Goal: Task Accomplishment & Management: Use online tool/utility

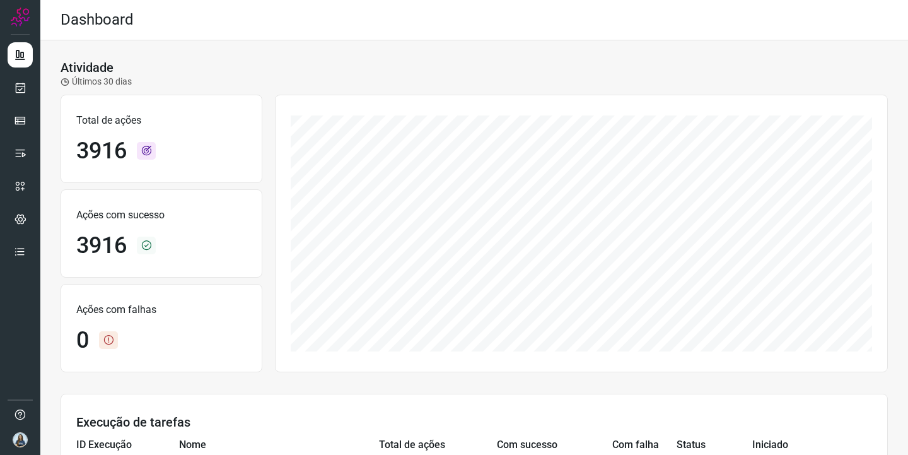
click at [846, 41] on div "Atividade Últimos 30 dias Total de ações 3916 Ações com sucesso 3916 Ações com …" at bounding box center [474, 440] width 868 height 800
click at [427, 73] on div "Atividade Últimos 30 dias" at bounding box center [474, 74] width 827 height 28
click at [16, 103] on ul at bounding box center [20, 157] width 25 height 230
click at [16, 92] on icon at bounding box center [20, 87] width 13 height 13
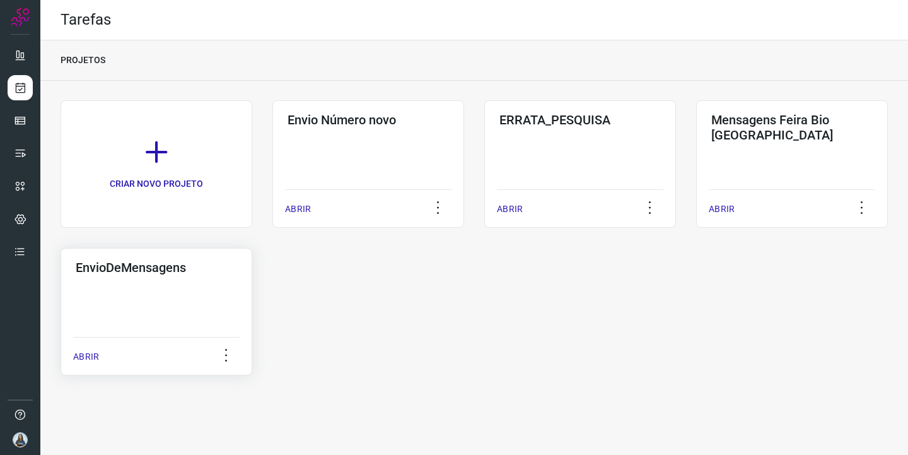
click at [177, 303] on div "EnvioDeMensagens ABRIR" at bounding box center [157, 311] width 192 height 127
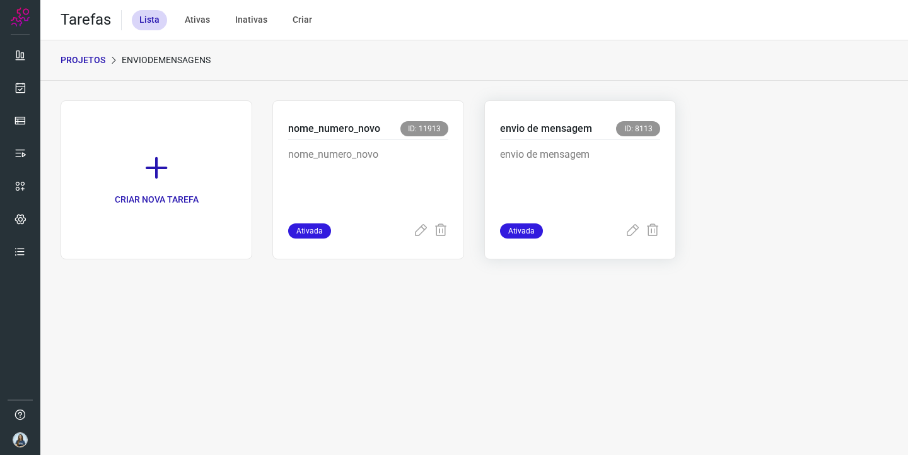
click at [594, 194] on p "envio de mensagem" at bounding box center [580, 178] width 160 height 63
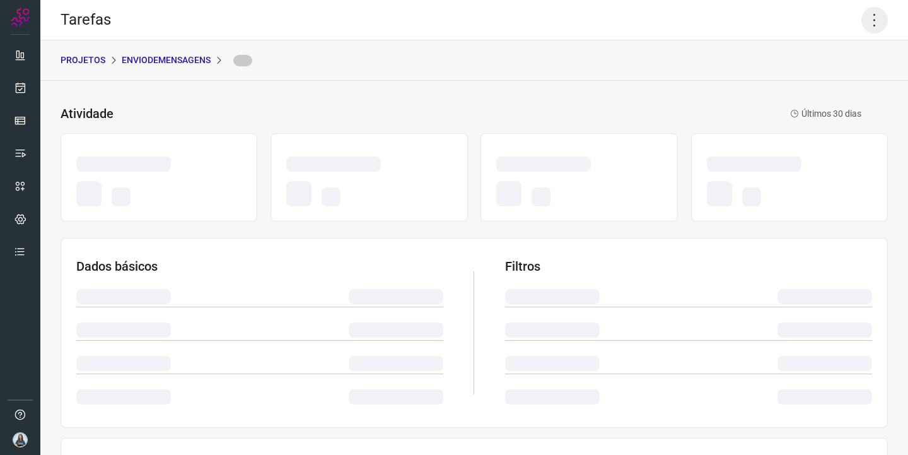
click at [871, 21] on icon at bounding box center [874, 20] width 26 height 26
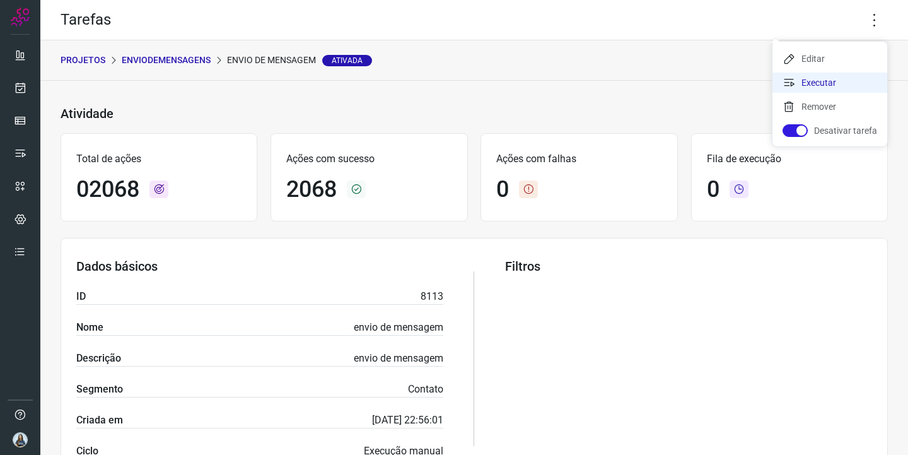
click at [826, 90] on li "Executar" at bounding box center [829, 83] width 115 height 20
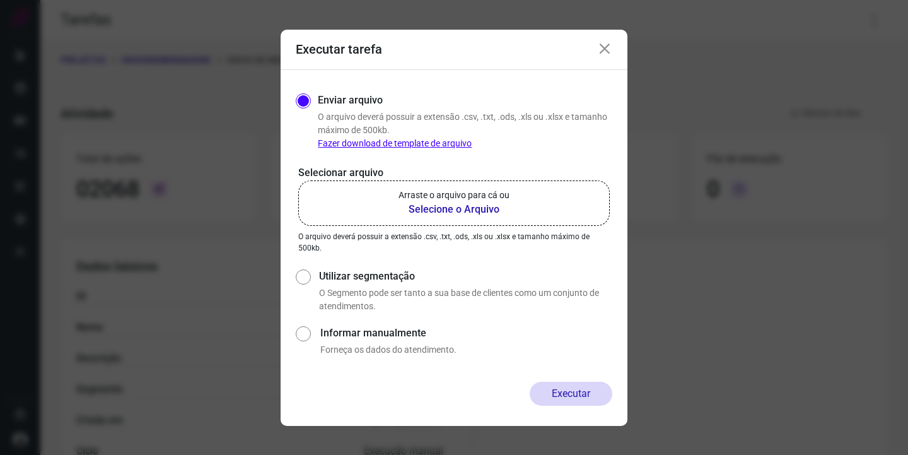
click at [471, 208] on b "Selecione o Arquivo" at bounding box center [454, 209] width 111 height 15
click at [0, 0] on input "Arraste o arquivo para cá ou Selecione o Arquivo" at bounding box center [0, 0] width 0 height 0
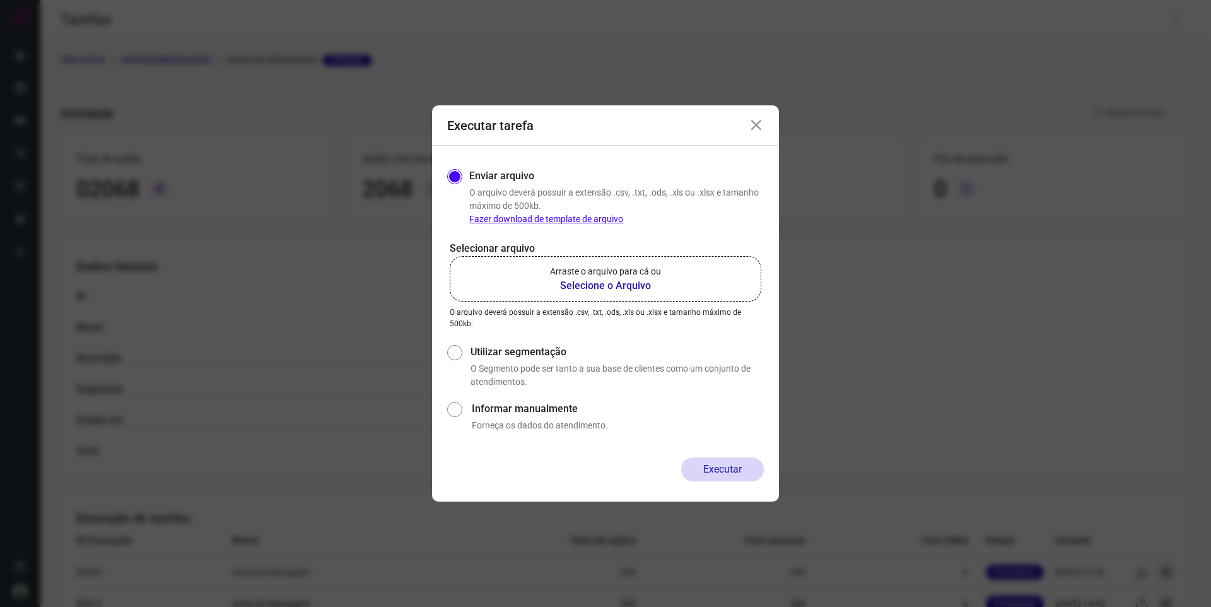
click at [644, 276] on p "Arraste o arquivo para cá ou" at bounding box center [605, 271] width 111 height 13
click at [0, 0] on input "Arraste o arquivo para cá ou Selecione o Arquivo" at bounding box center [0, 0] width 0 height 0
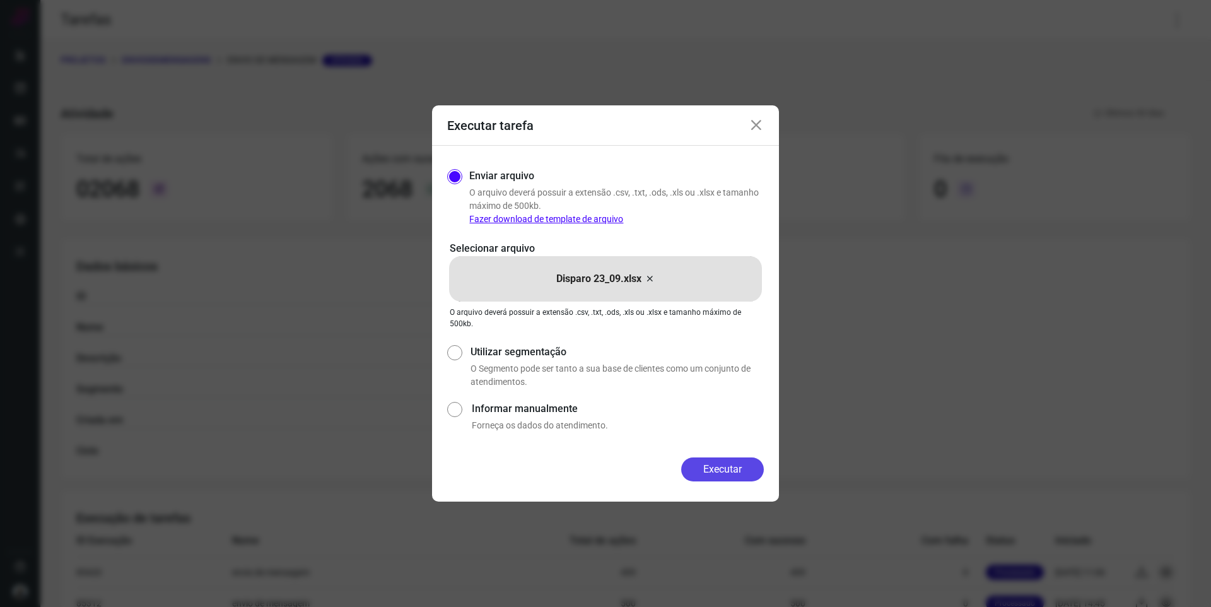
click at [706, 454] on button "Executar" at bounding box center [722, 469] width 83 height 24
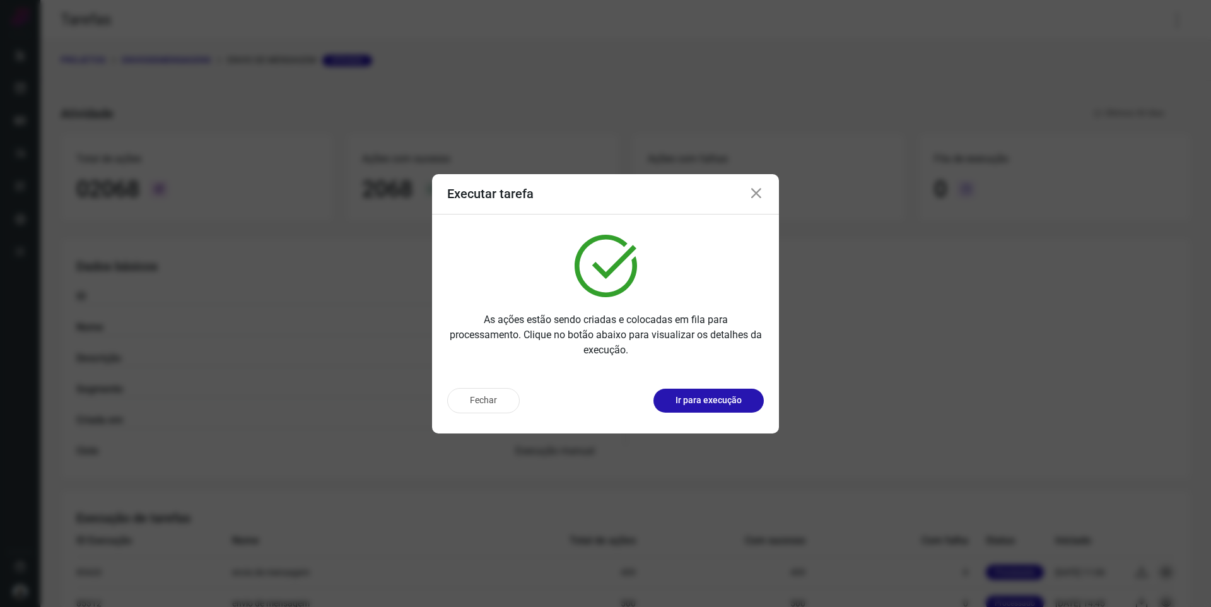
click at [757, 195] on icon at bounding box center [756, 193] width 15 height 15
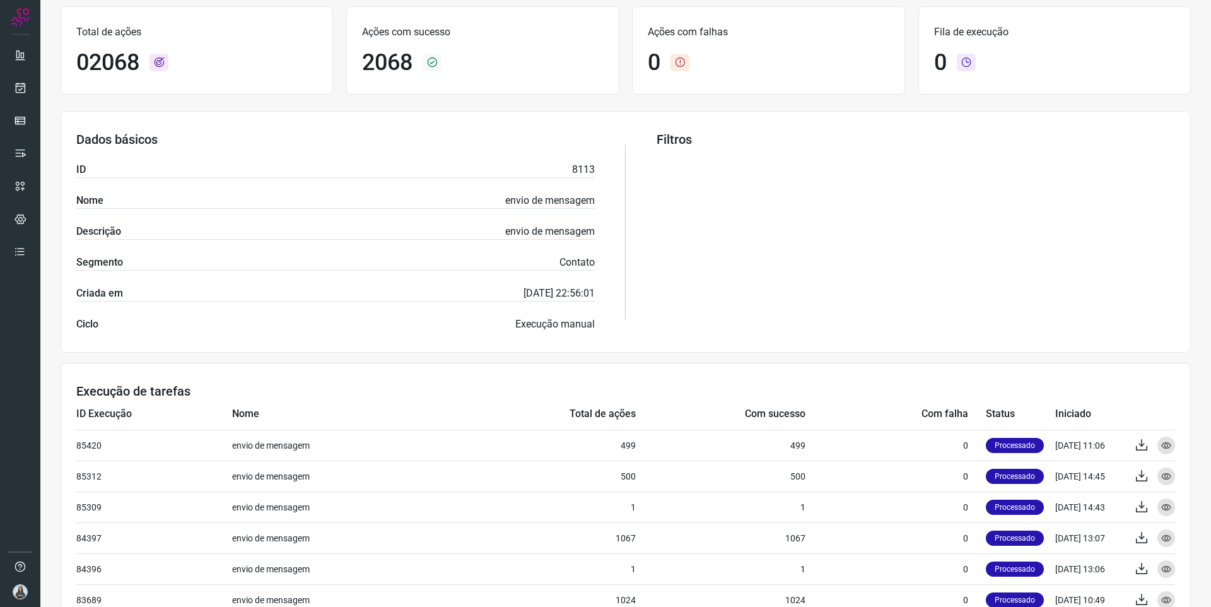
scroll to position [129, 0]
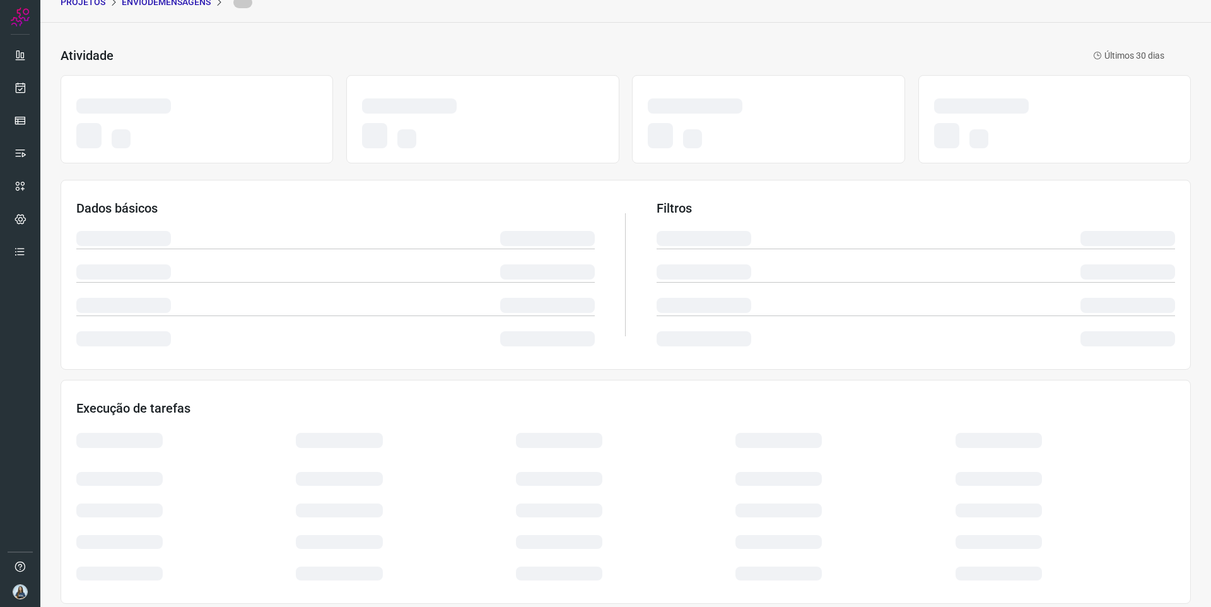
scroll to position [67, 0]
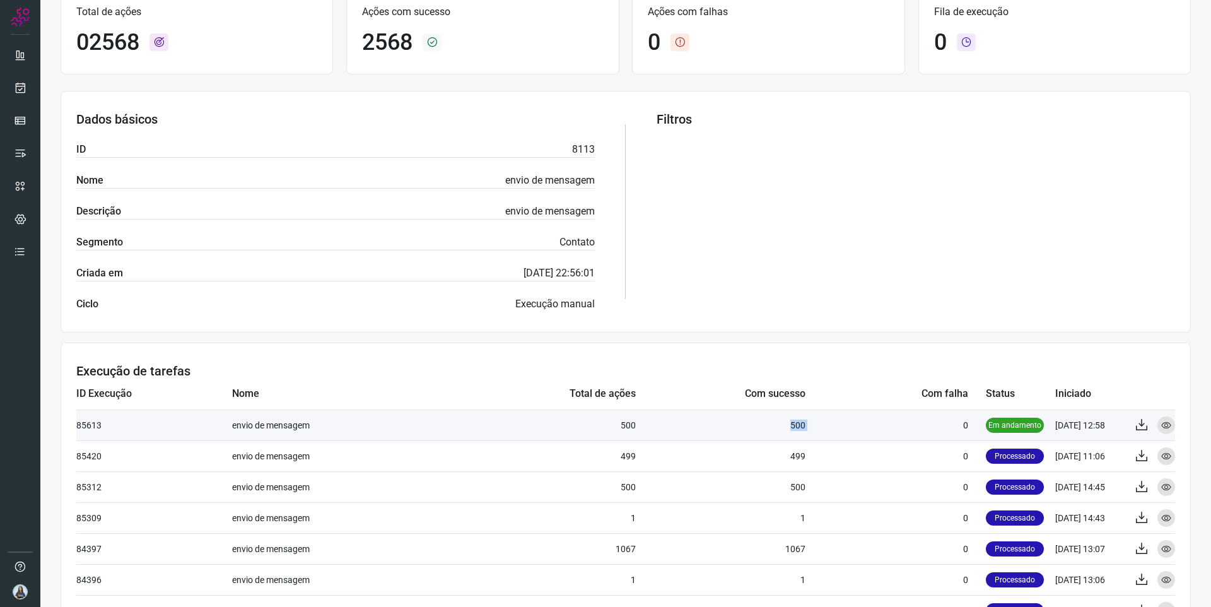
drag, startPoint x: 801, startPoint y: 426, endPoint x: 830, endPoint y: 426, distance: 29.0
click at [830, 426] on tr "85613 envio de mensagem 500 500 0 Em andamento 24/09/25 12:58 Exportar Visualiz…" at bounding box center [625, 424] width 1098 height 31
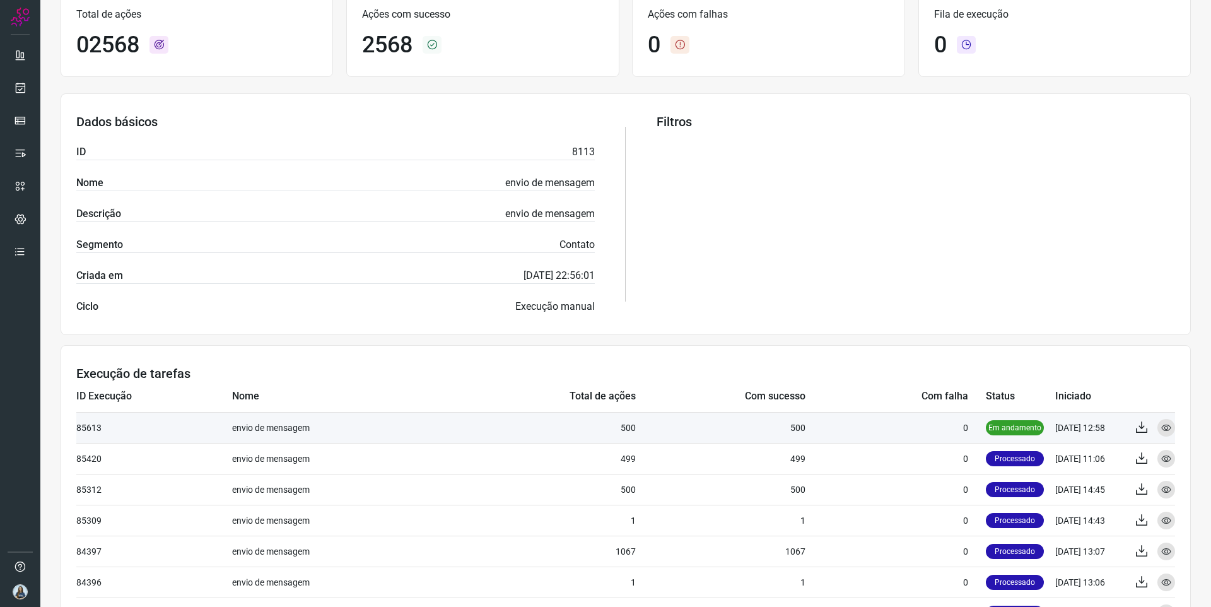
click at [827, 428] on td "0" at bounding box center [895, 427] width 180 height 31
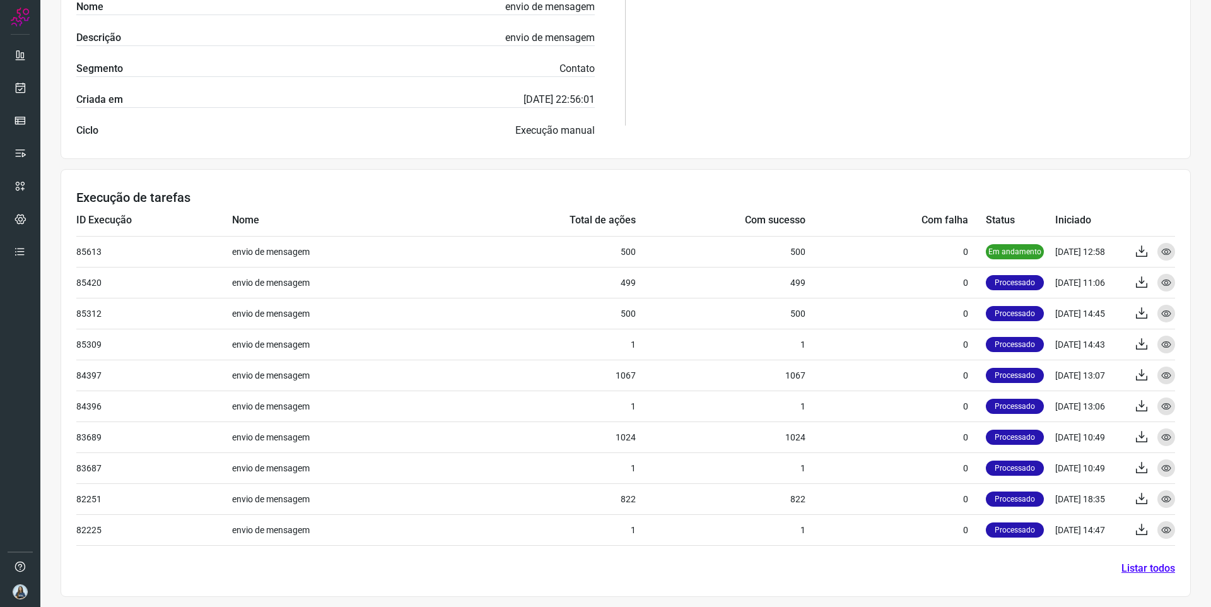
scroll to position [323, 0]
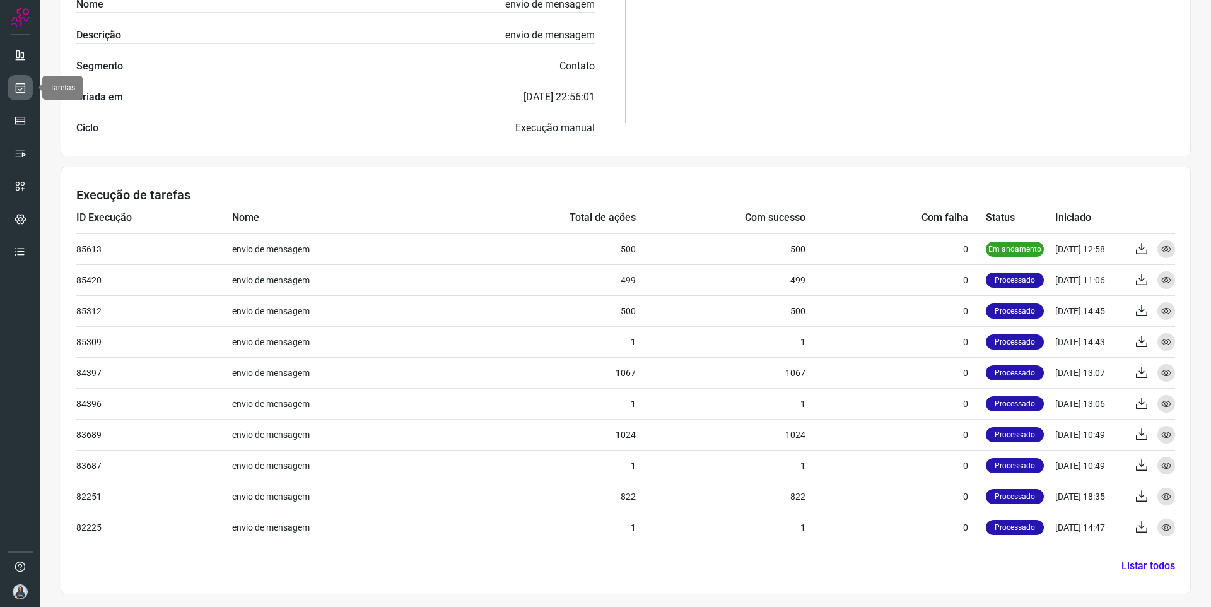
click at [15, 86] on icon at bounding box center [20, 87] width 13 height 13
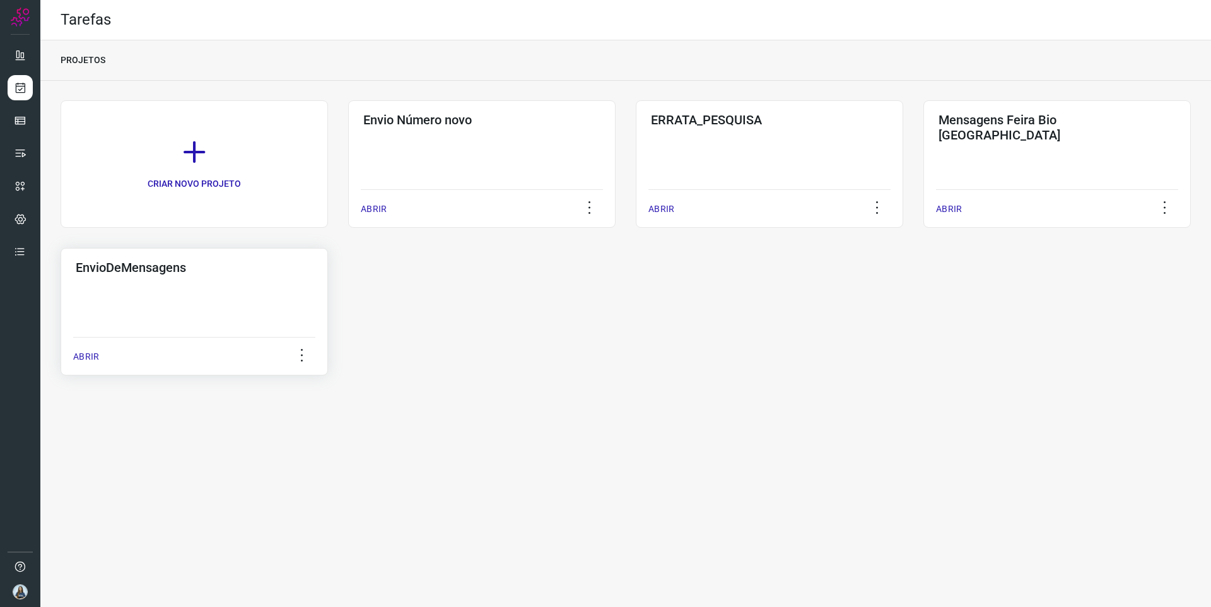
click at [206, 272] on h3 "EnvioDeMensagens" at bounding box center [194, 267] width 237 height 15
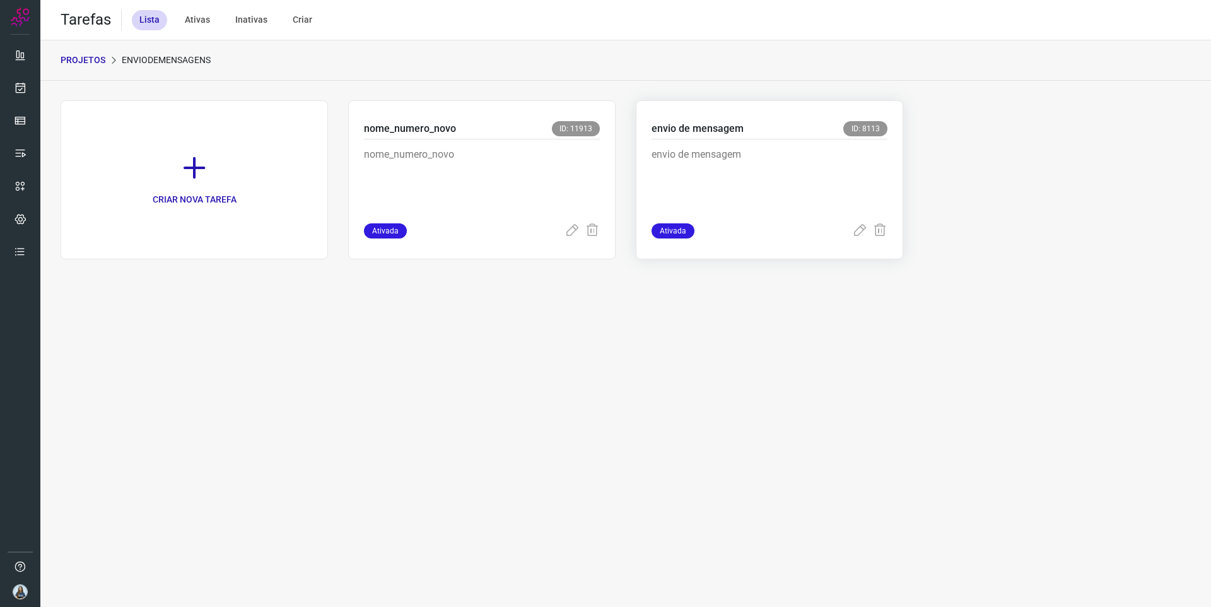
click at [795, 158] on p "envio de mensagem" at bounding box center [745, 178] width 189 height 63
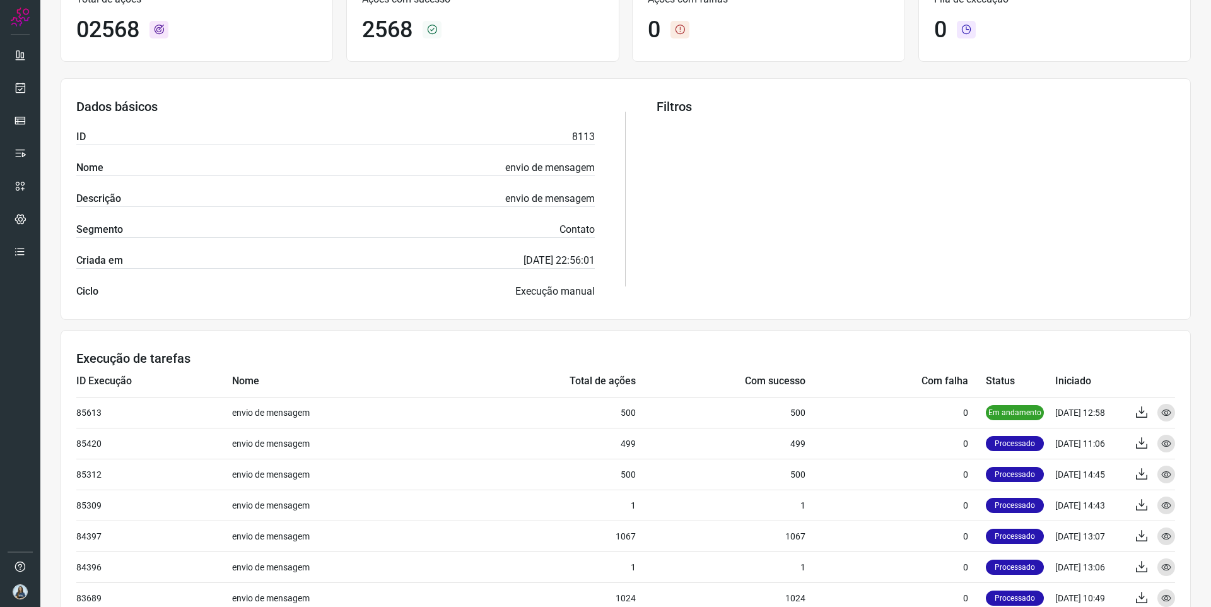
scroll to position [162, 0]
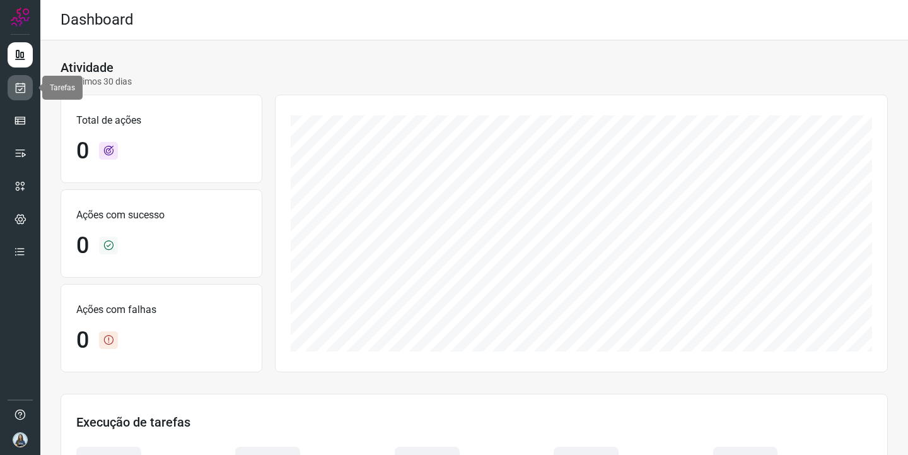
click at [30, 90] on link at bounding box center [20, 87] width 25 height 25
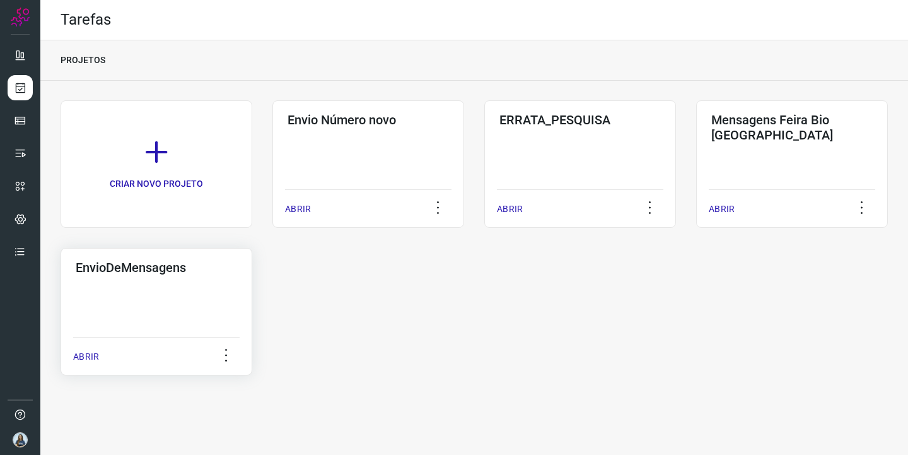
click at [171, 303] on div "EnvioDeMensagens ABRIR" at bounding box center [157, 311] width 192 height 127
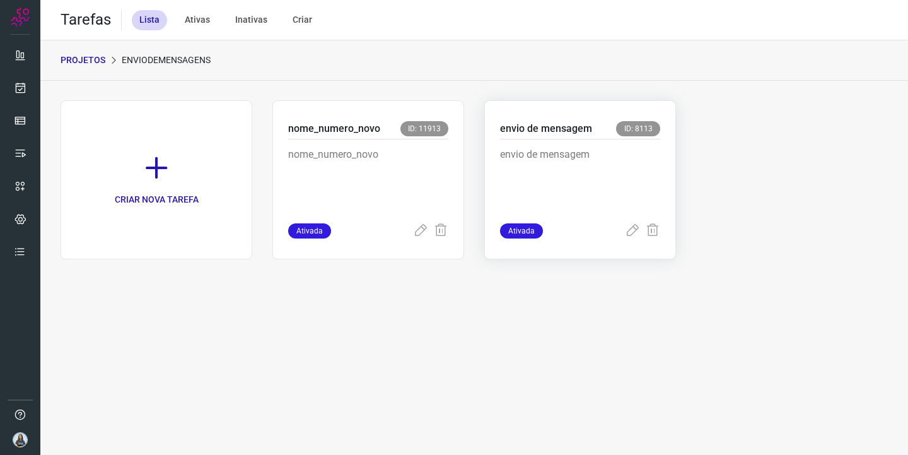
click at [538, 136] on p "envio de mensagem" at bounding box center [546, 128] width 92 height 15
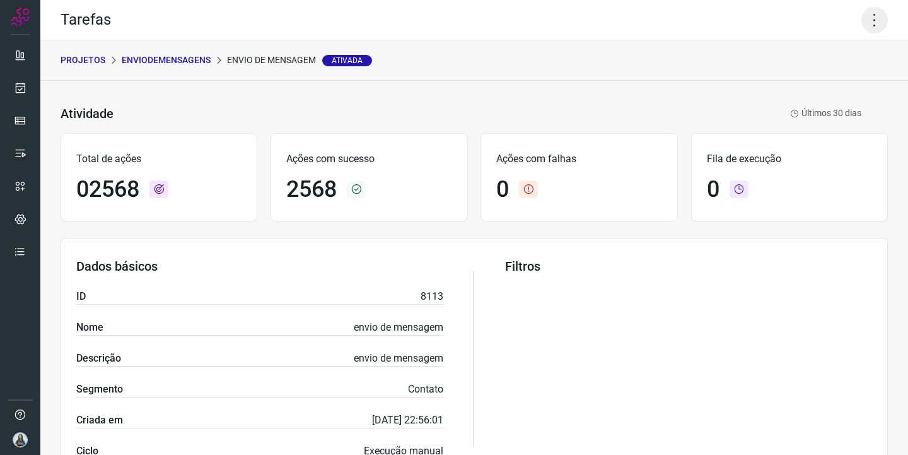
click at [868, 17] on icon at bounding box center [874, 20] width 26 height 26
click at [783, 80] on icon at bounding box center [789, 82] width 13 height 13
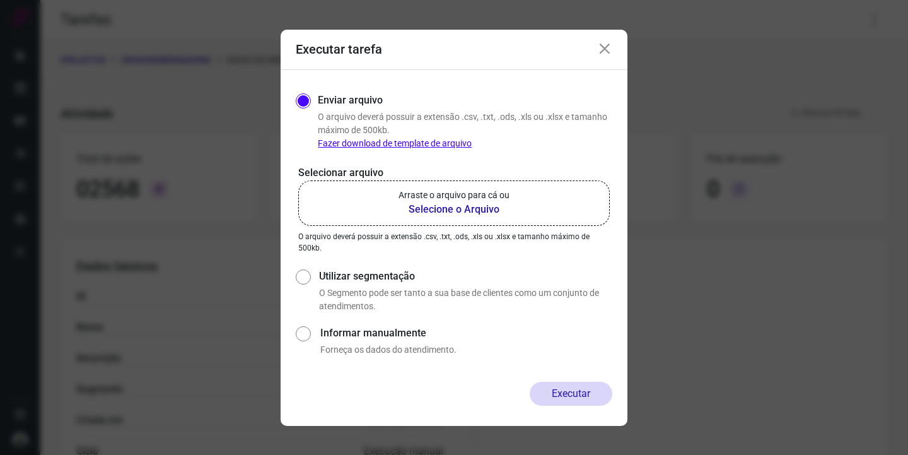
click at [532, 202] on label "Arraste o arquivo para cá ou Selecione o Arquivo" at bounding box center [454, 202] width 312 height 45
click at [489, 207] on b "Selecione o Arquivo" at bounding box center [454, 209] width 111 height 15
click at [0, 0] on input "Arraste o arquivo para cá ou Selecione o Arquivo" at bounding box center [0, 0] width 0 height 0
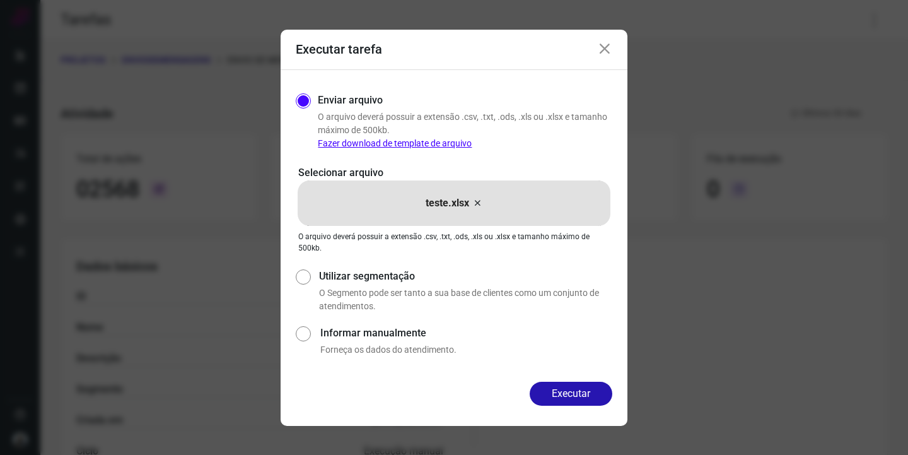
click at [578, 390] on button "Executar" at bounding box center [571, 394] width 83 height 24
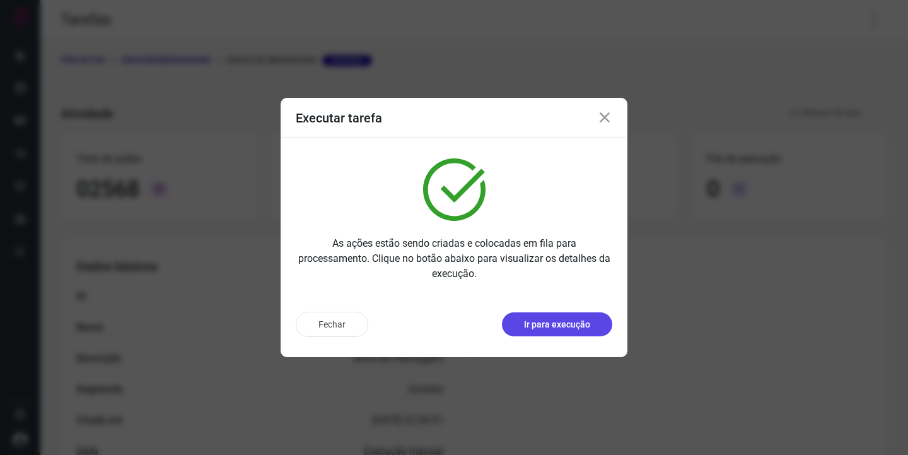
click at [573, 330] on p "Ir para execução" at bounding box center [557, 324] width 66 height 13
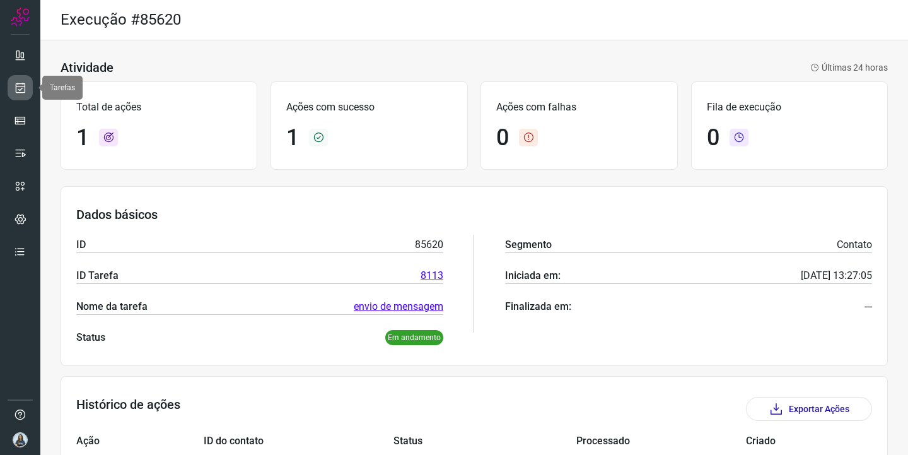
click at [28, 87] on link at bounding box center [20, 87] width 25 height 25
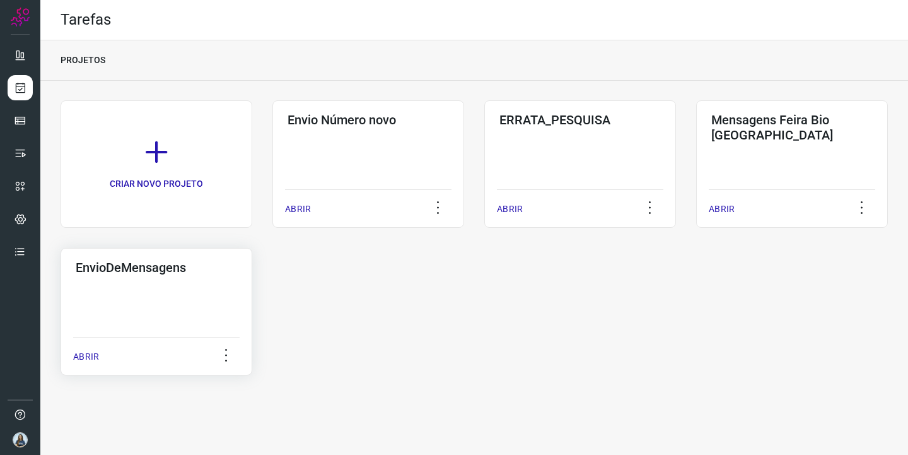
click at [219, 308] on div "EnvioDeMensagens ABRIR" at bounding box center [157, 311] width 192 height 127
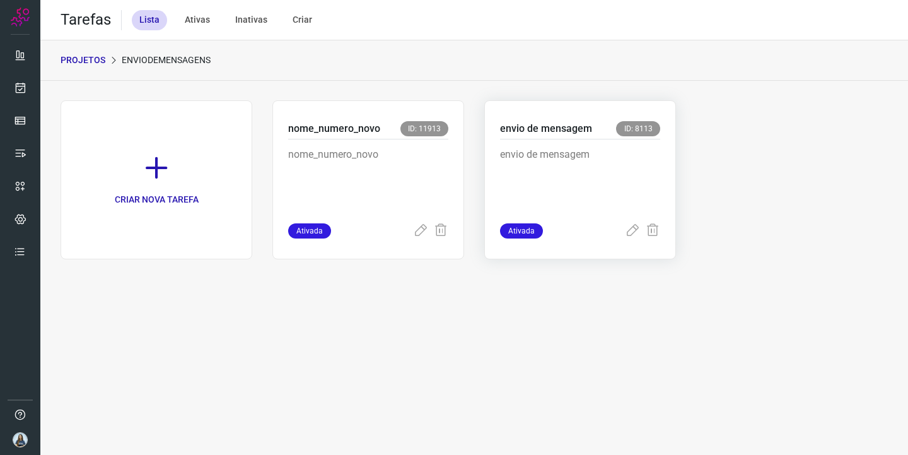
click at [551, 178] on p "envio de mensagem" at bounding box center [580, 178] width 160 height 63
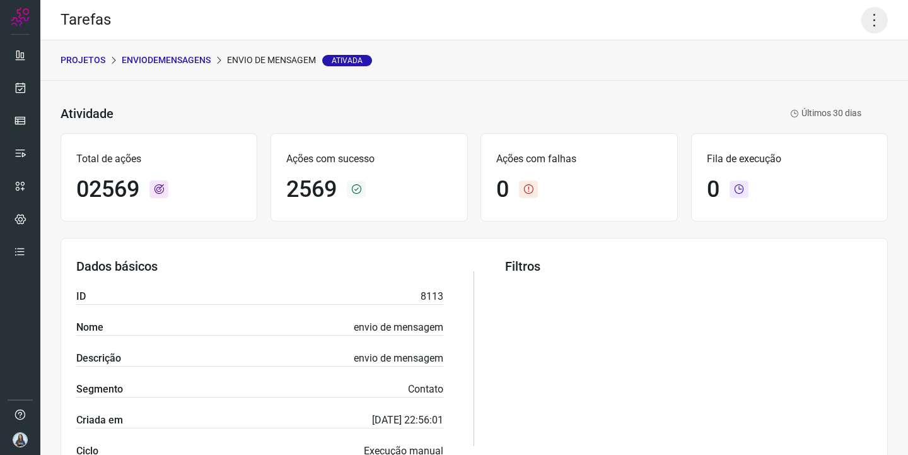
click at [882, 18] on icon at bounding box center [874, 20] width 26 height 26
click at [830, 80] on li "Executar" at bounding box center [829, 83] width 115 height 20
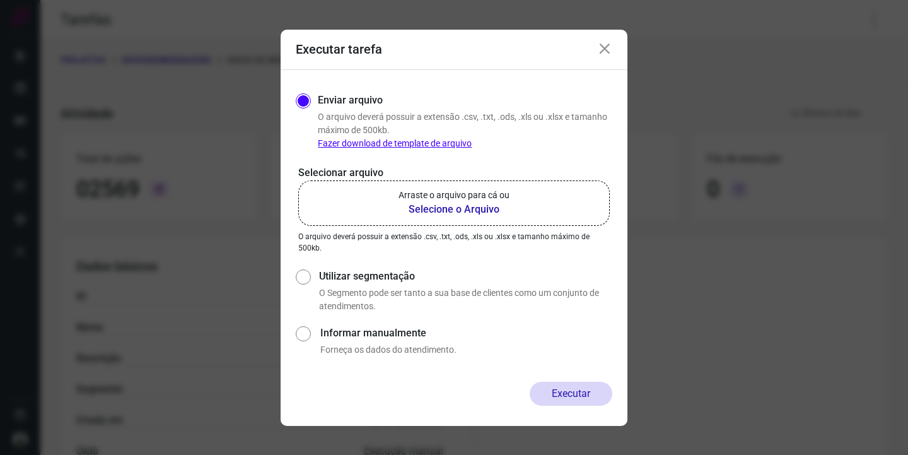
click at [424, 219] on label "Arraste o arquivo para cá ou Selecione o Arquivo" at bounding box center [454, 202] width 312 height 45
click at [0, 0] on input "Arraste o arquivo para cá ou Selecione o Arquivo" at bounding box center [0, 0] width 0 height 0
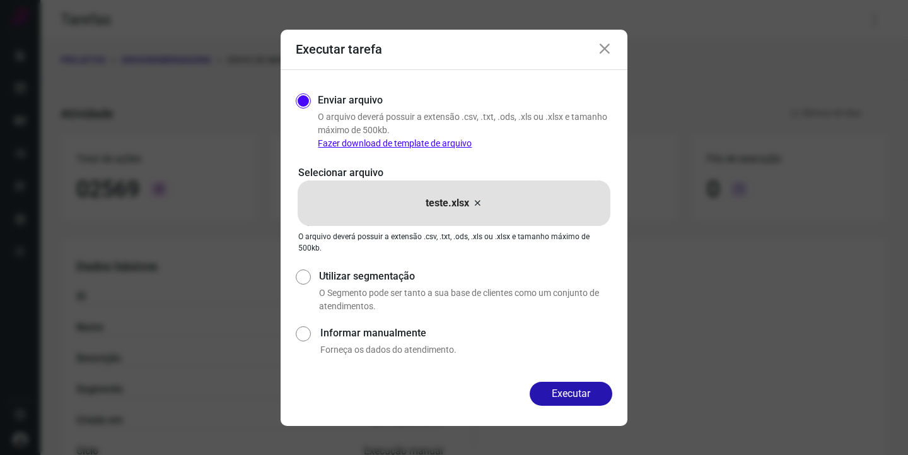
click at [564, 388] on button "Executar" at bounding box center [571, 394] width 83 height 24
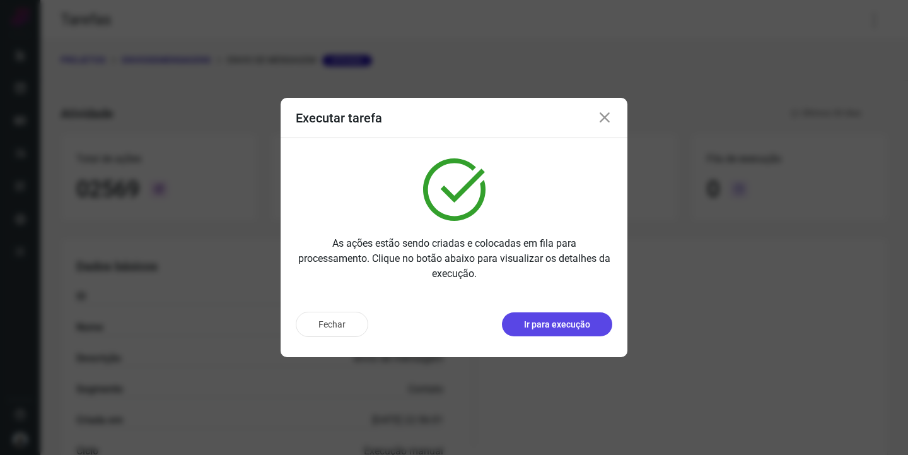
click at [564, 318] on p "Ir para execução" at bounding box center [557, 324] width 66 height 13
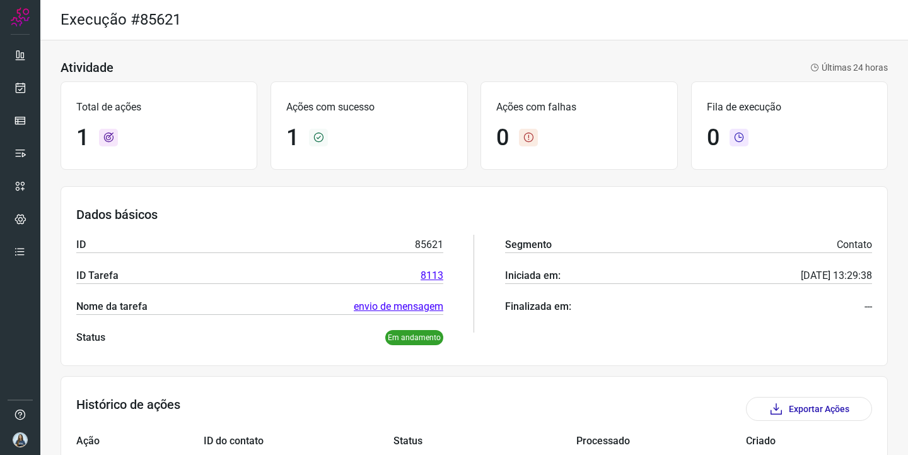
click at [506, 226] on div "Segmento Contato Iniciada em: 24/09/2025 13:29:38 Finalizada em: ---" at bounding box center [688, 283] width 367 height 123
click at [26, 90] on icon at bounding box center [20, 87] width 13 height 13
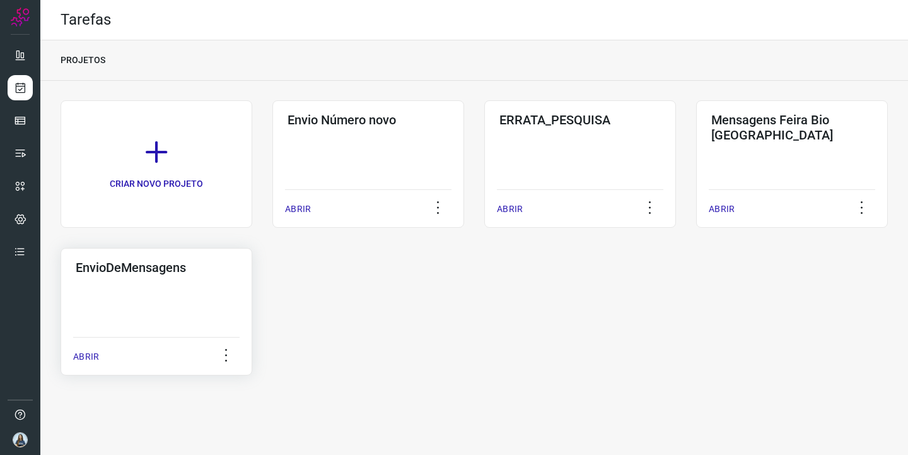
click at [107, 294] on div "EnvioDeMensagens ABRIR" at bounding box center [157, 311] width 192 height 127
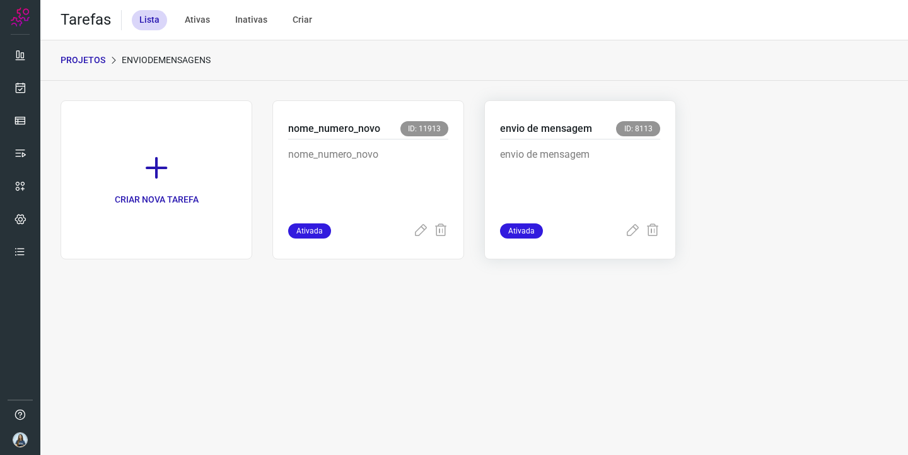
click at [597, 141] on div "envio de mensagem" at bounding box center [580, 181] width 160 height 84
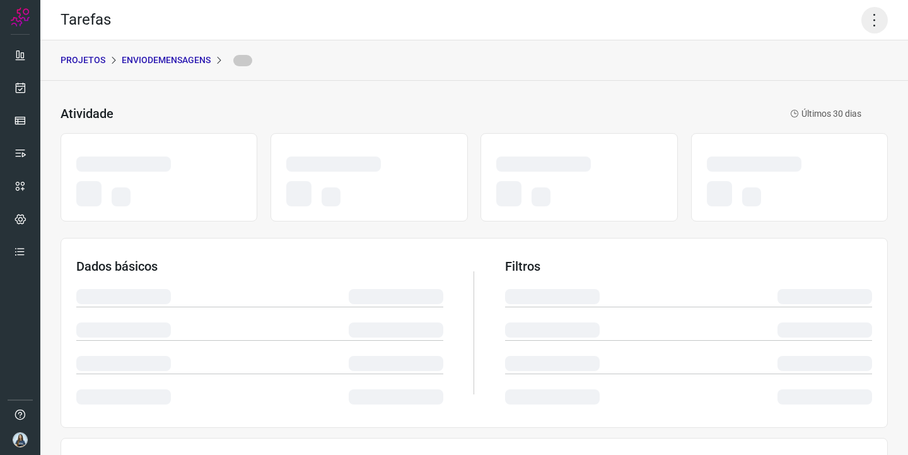
click at [866, 21] on icon at bounding box center [874, 20] width 26 height 26
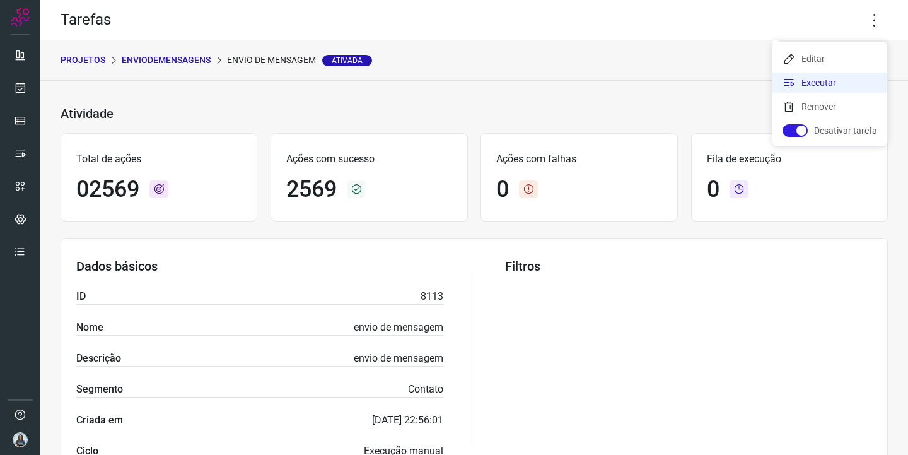
click at [810, 76] on li "Executar" at bounding box center [829, 83] width 115 height 20
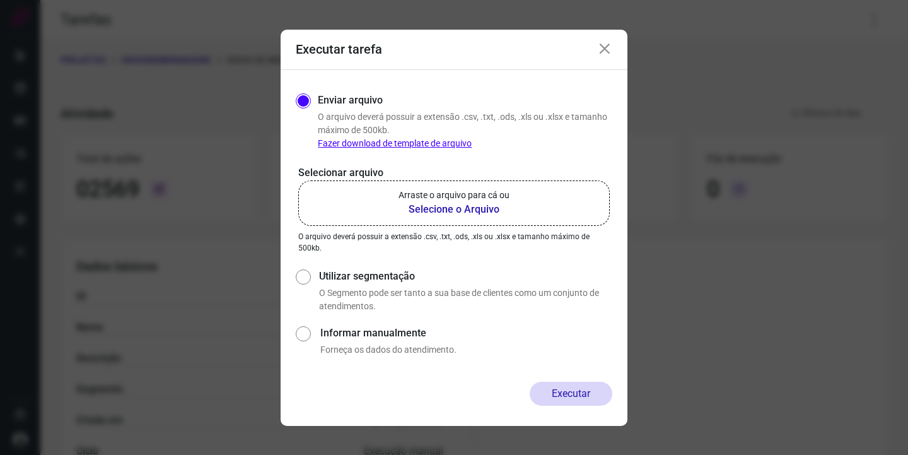
click at [515, 212] on label "Arraste o arquivo para cá ou Selecione o Arquivo" at bounding box center [454, 202] width 312 height 45
click at [0, 0] on input "Arraste o arquivo para cá ou Selecione o Arquivo" at bounding box center [0, 0] width 0 height 0
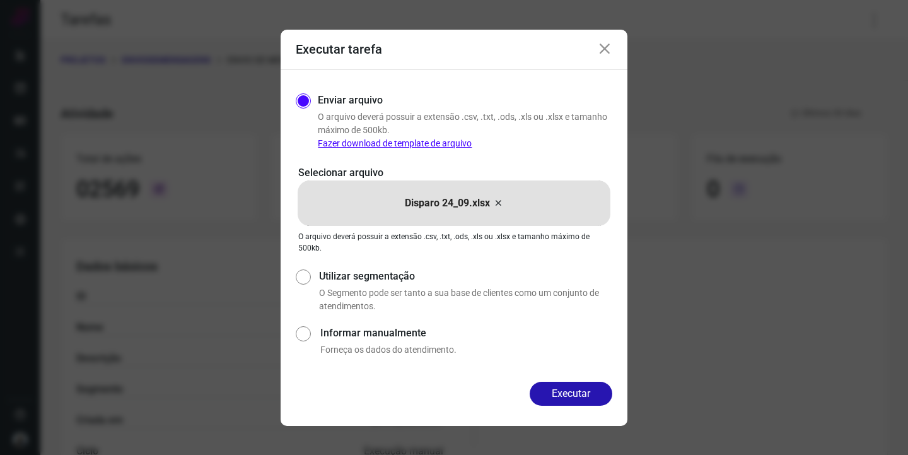
click at [588, 392] on button "Executar" at bounding box center [571, 394] width 83 height 24
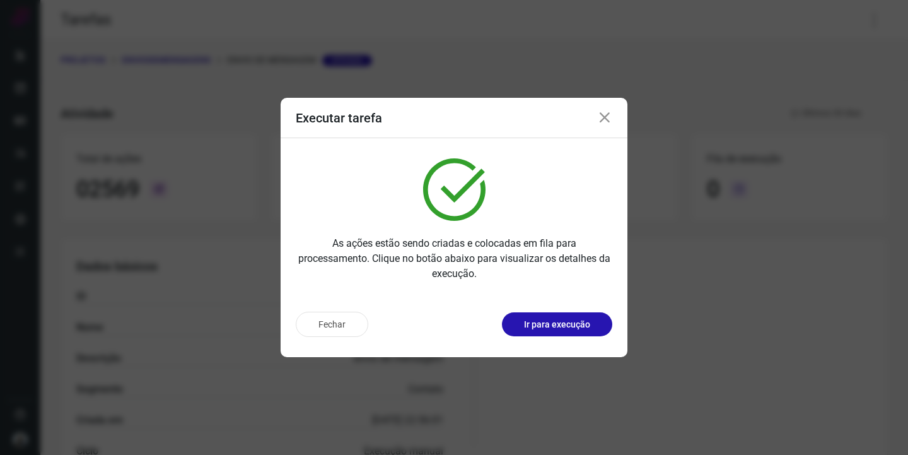
drag, startPoint x: 599, startPoint y: 112, endPoint x: 537, endPoint y: 102, distance: 63.3
click at [599, 112] on icon at bounding box center [604, 117] width 15 height 15
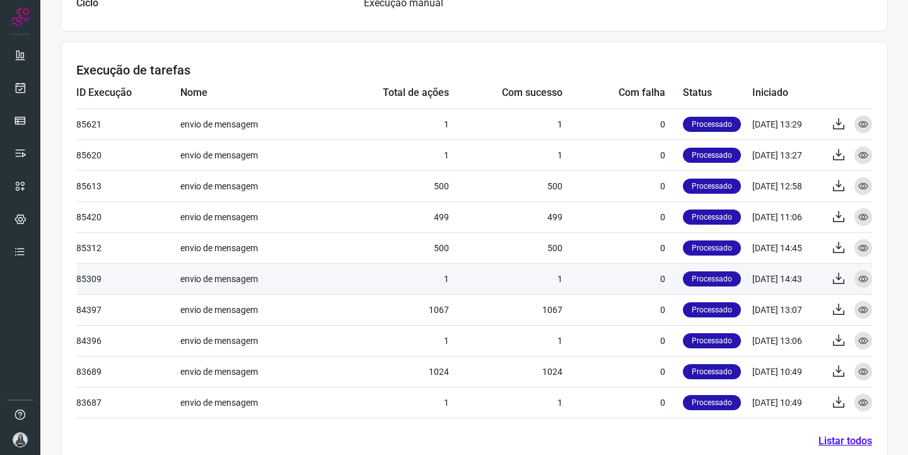
scroll to position [474, 0]
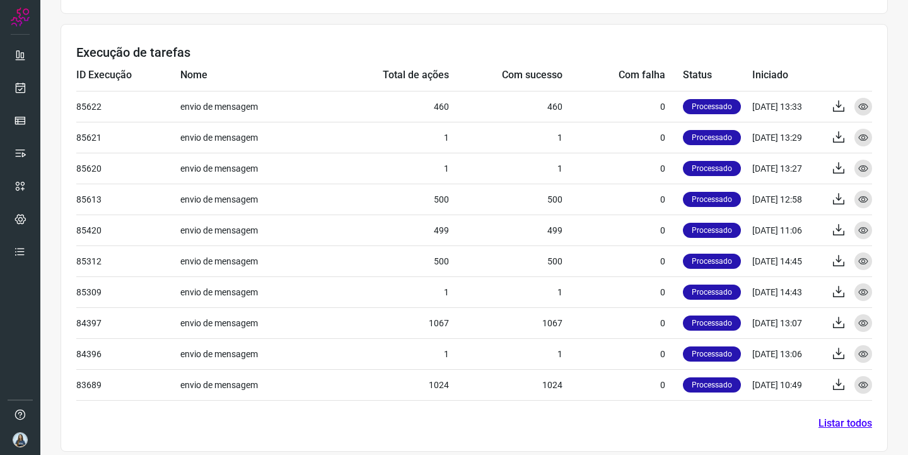
scroll to position [474, 0]
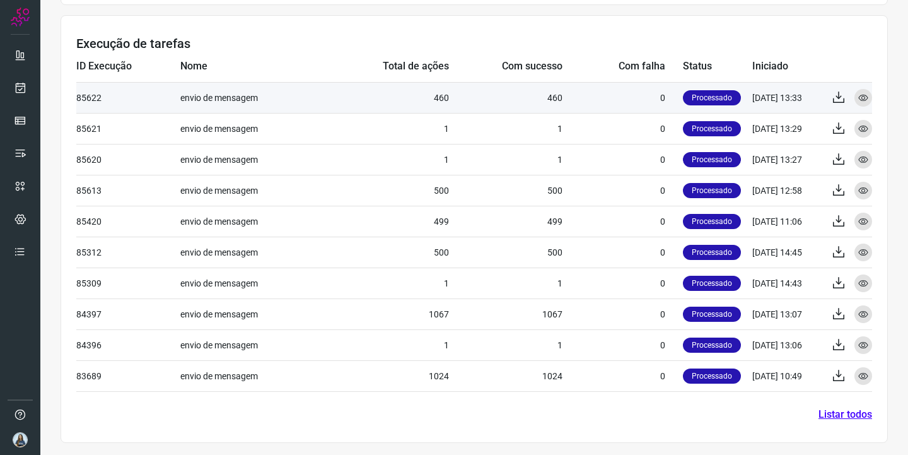
click at [557, 98] on td "460" at bounding box center [506, 97] width 114 height 31
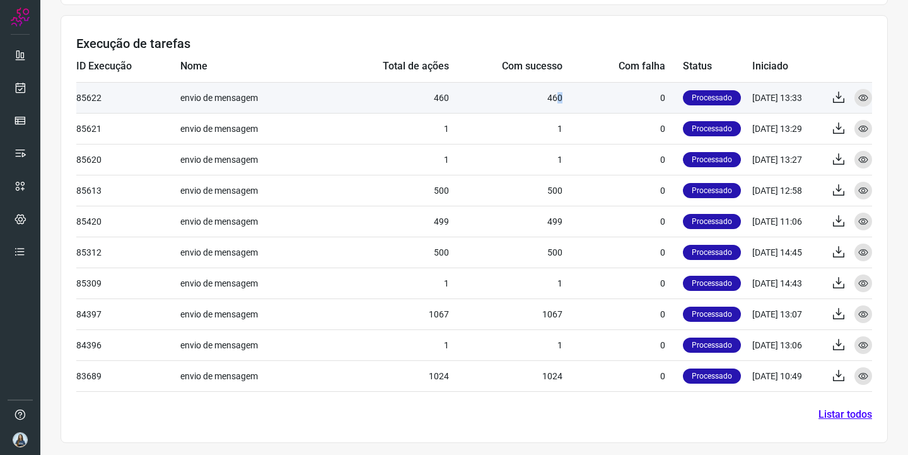
copy td "0"
click at [557, 98] on td "460" at bounding box center [506, 97] width 114 height 31
click at [556, 97] on td "460" at bounding box center [506, 97] width 114 height 31
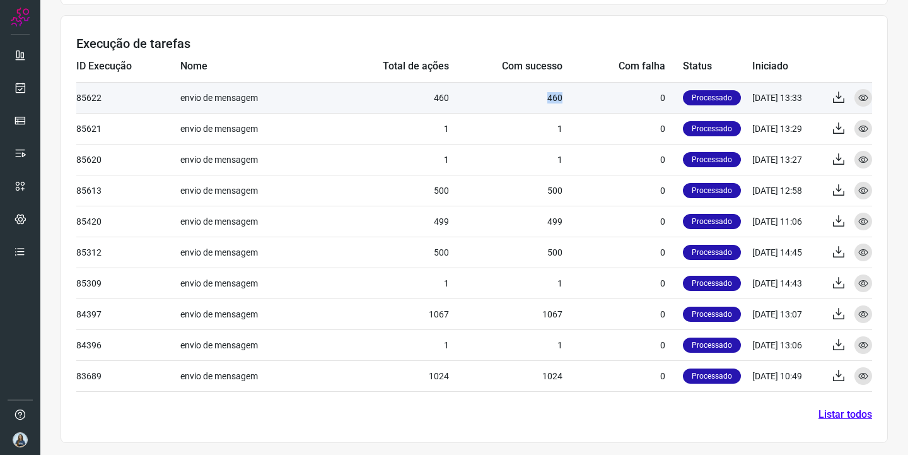
click at [556, 96] on td "460" at bounding box center [506, 97] width 114 height 31
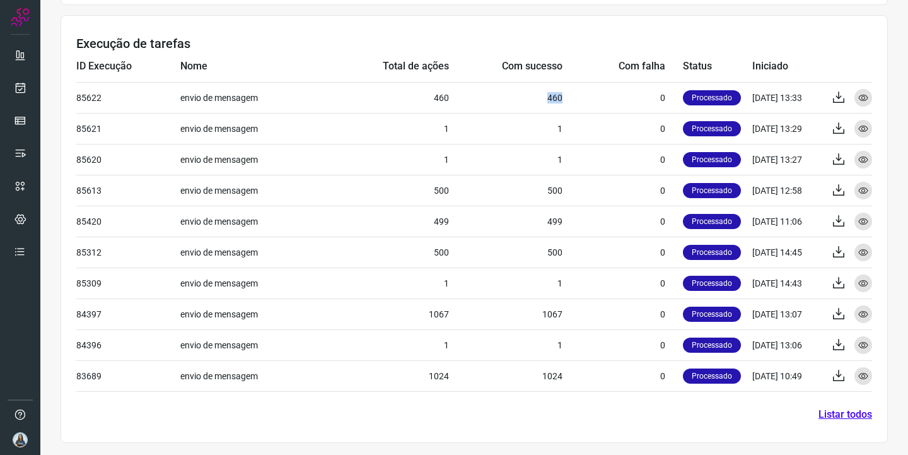
copy td "460"
